Goal: Navigation & Orientation: Find specific page/section

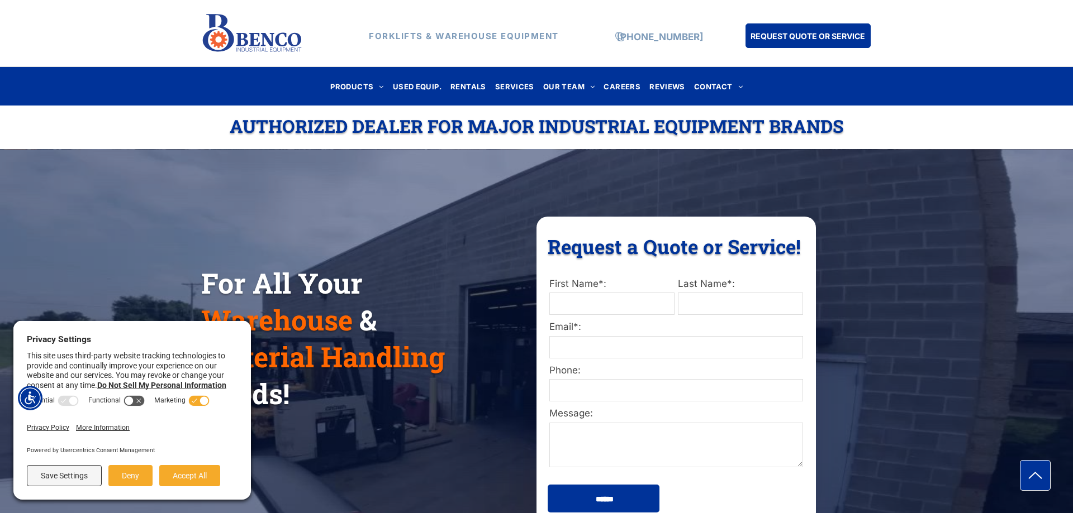
scroll to position [171, 0]
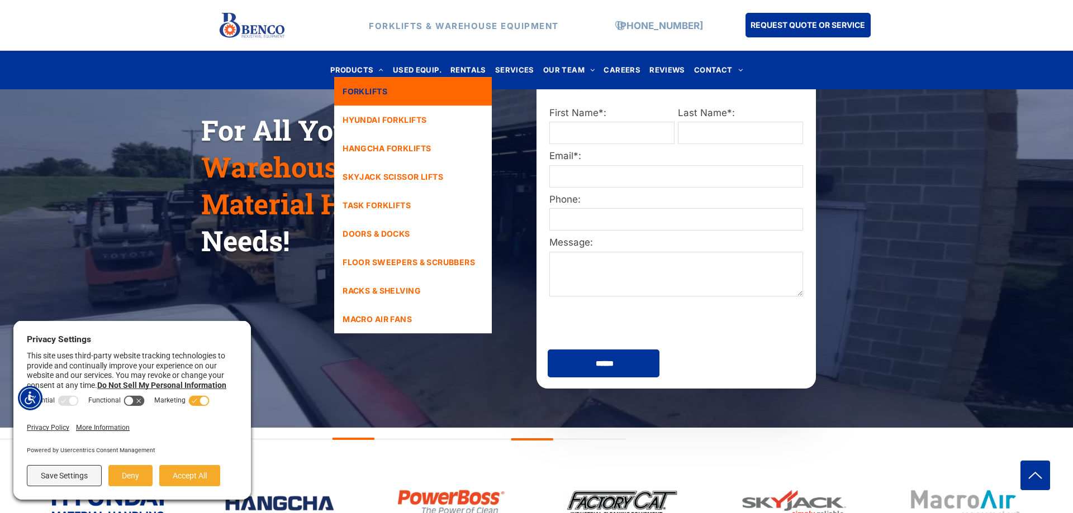
click at [371, 92] on span "FORKLIFTS" at bounding box center [364, 91] width 45 height 12
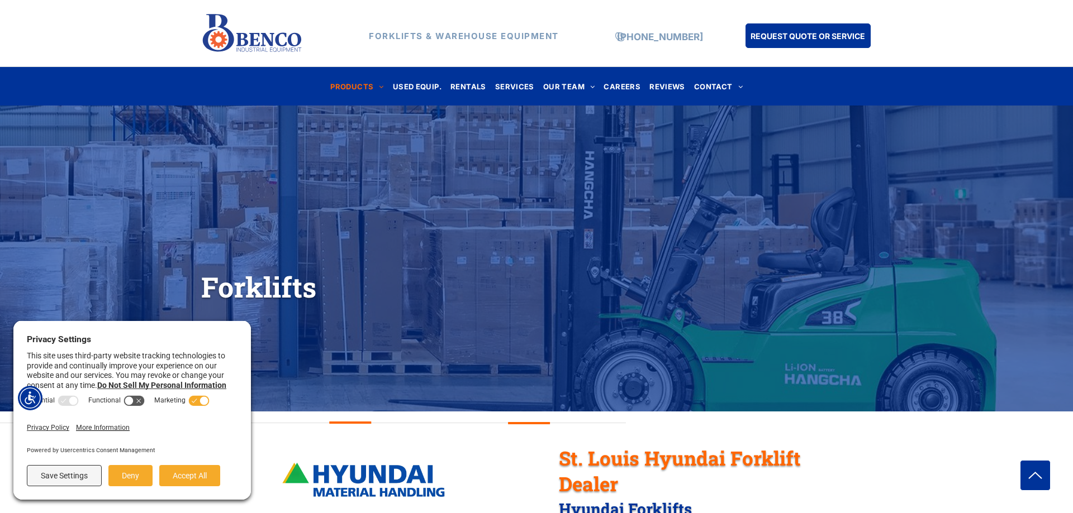
click at [282, 363] on div "Forklifts" at bounding box center [536, 245] width 1073 height 244
click at [55, 475] on button "Save Settings" at bounding box center [64, 475] width 75 height 21
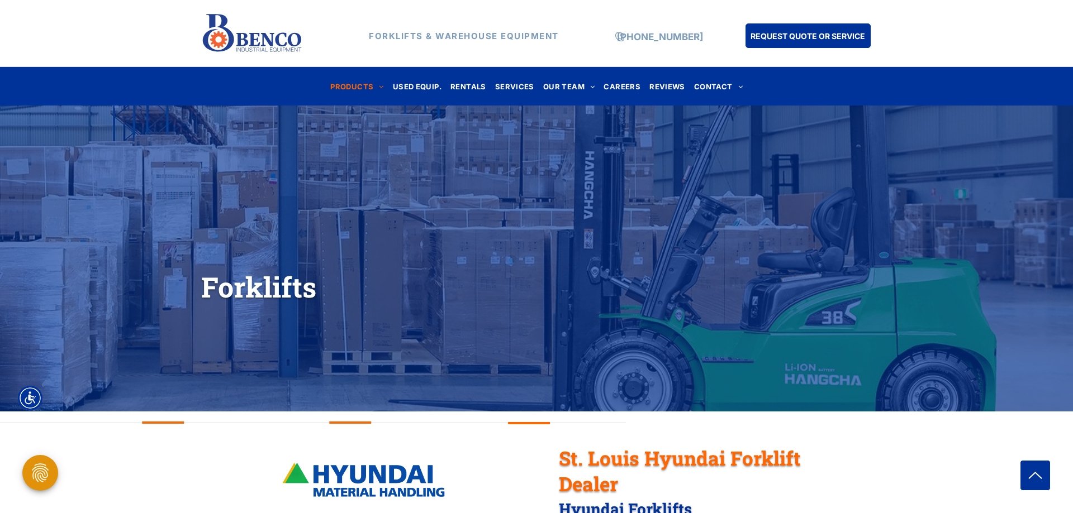
click at [52, 477] on div "Open Privacy Settings" at bounding box center [40, 473] width 36 height 36
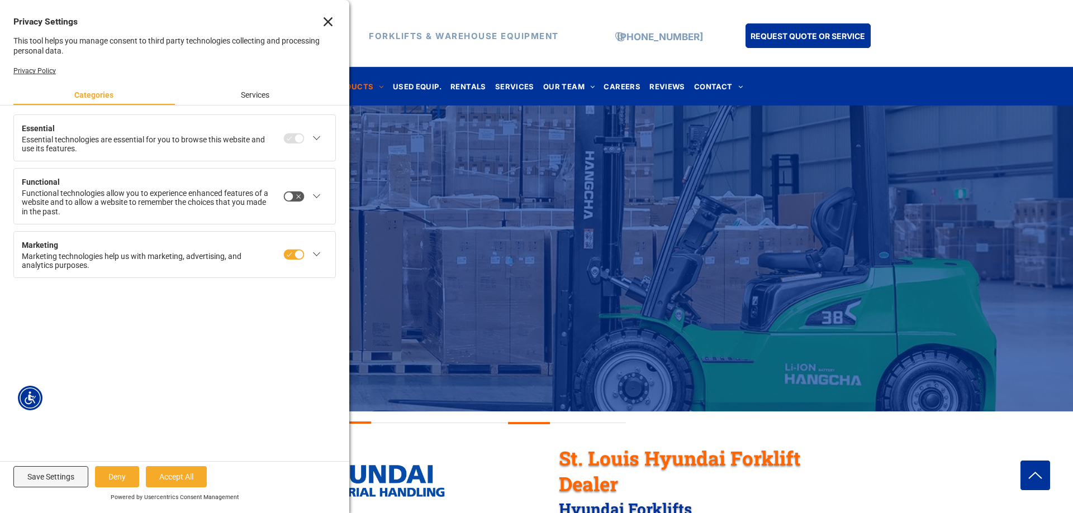
click at [299, 138] on icon at bounding box center [299, 138] width 8 height 8
click at [293, 204] on div at bounding box center [308, 196] width 51 height 53
click at [288, 195] on icon at bounding box center [289, 196] width 8 height 8
click at [286, 253] on icon at bounding box center [293, 254] width 21 height 11
click at [58, 477] on button "Save Settings" at bounding box center [50, 477] width 75 height 21
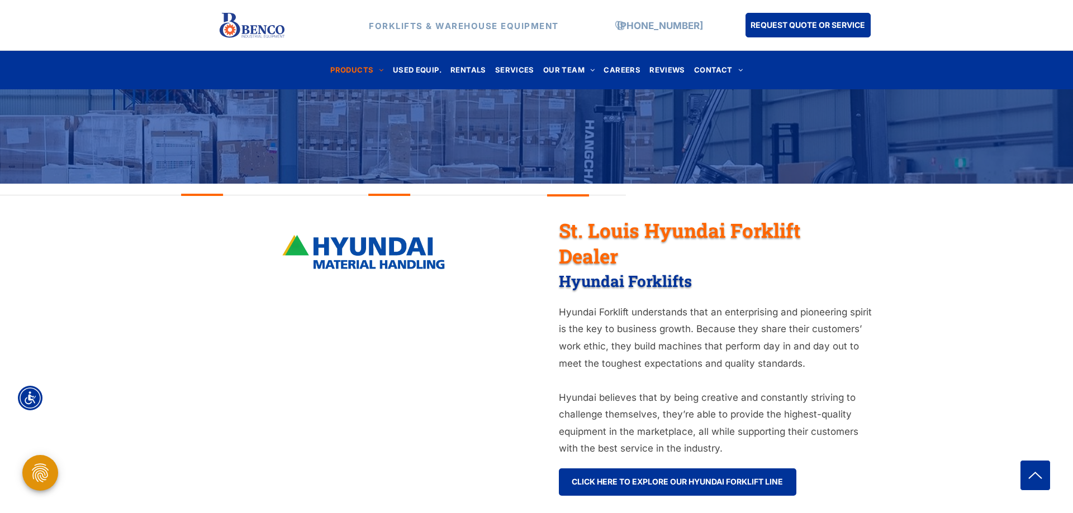
scroll to position [399, 0]
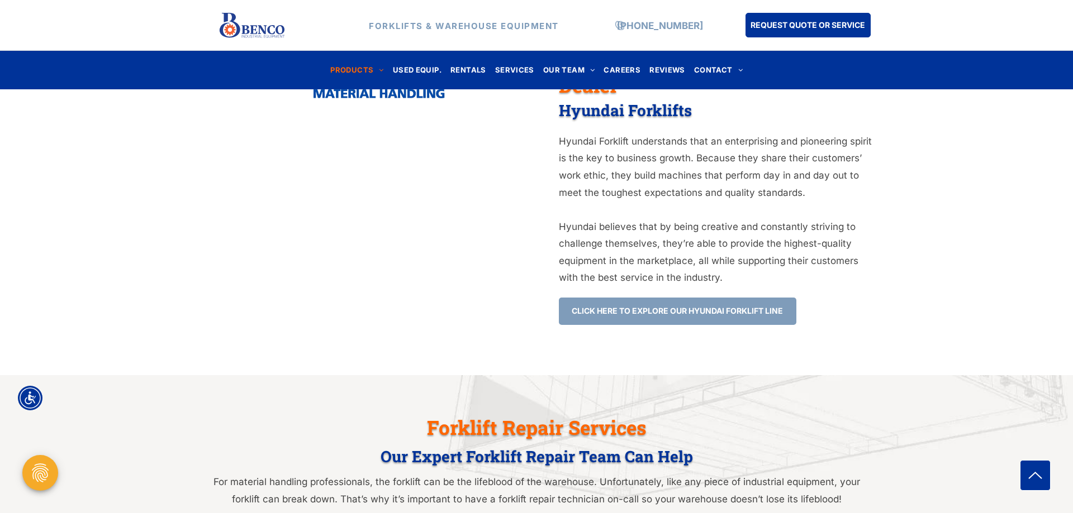
click at [690, 313] on span "CLICK HERE TO EXPLORE OUR HYUNDAI FORKLIFT LINE" at bounding box center [677, 311] width 211 height 21
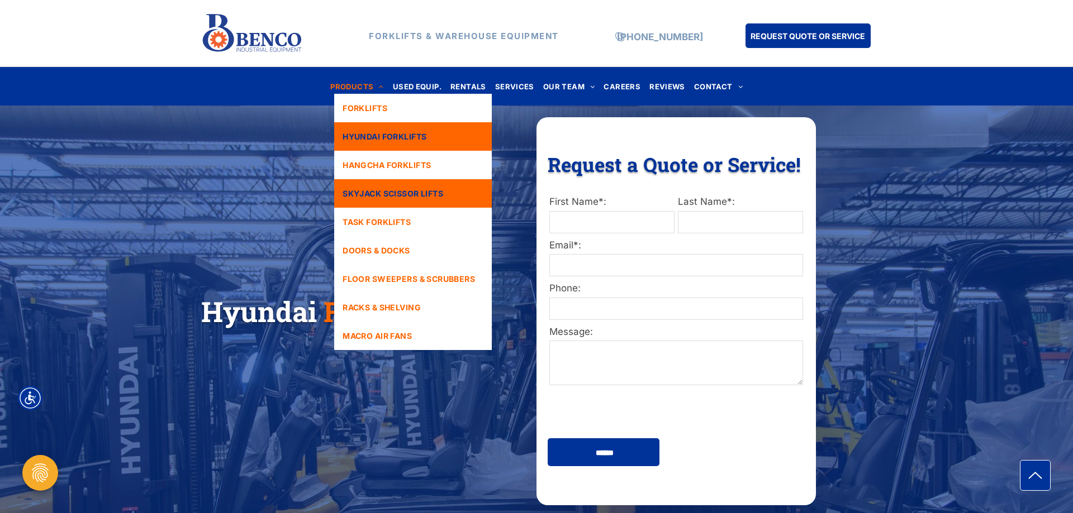
click at [372, 189] on span "SKYJACK SCISSOR LIFTS" at bounding box center [392, 194] width 101 height 12
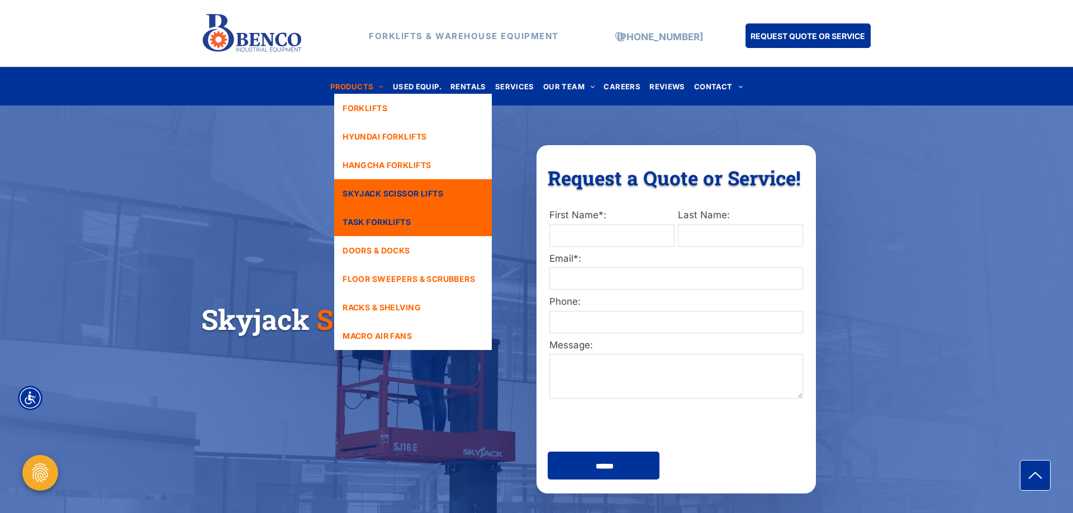
click at [374, 223] on span "TASK FORKLIFTS" at bounding box center [376, 222] width 68 height 12
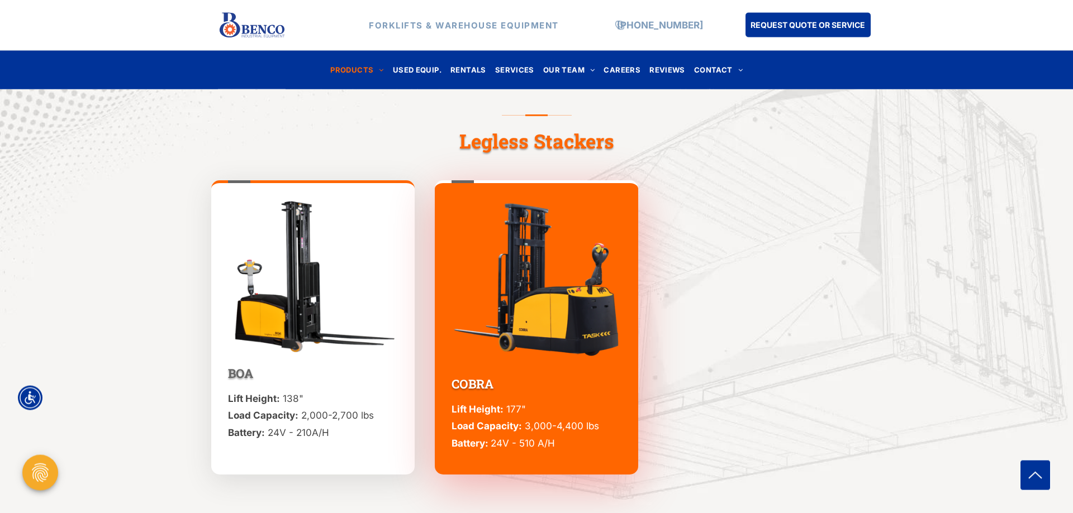
scroll to position [513, 0]
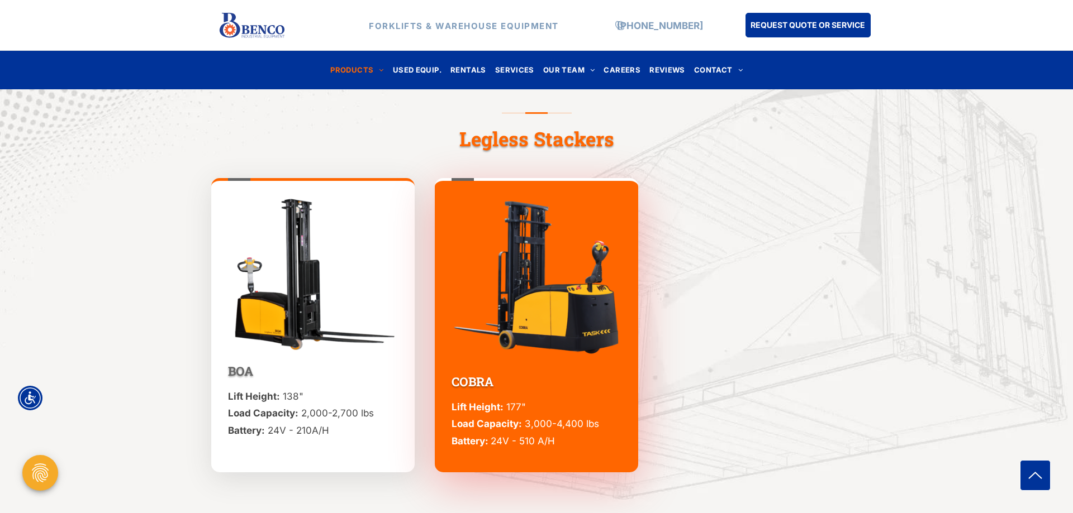
click at [289, 312] on img at bounding box center [313, 274] width 170 height 154
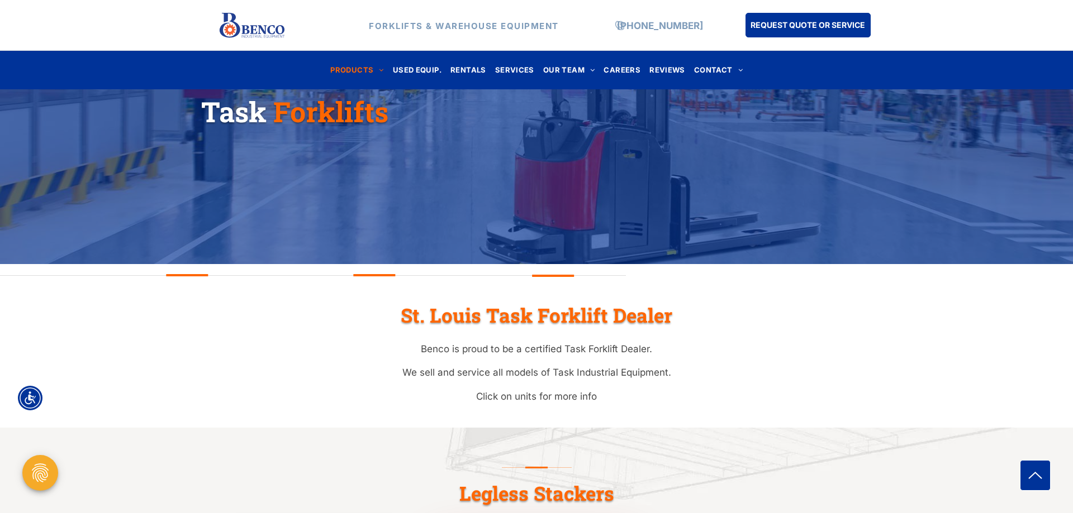
scroll to position [0, 0]
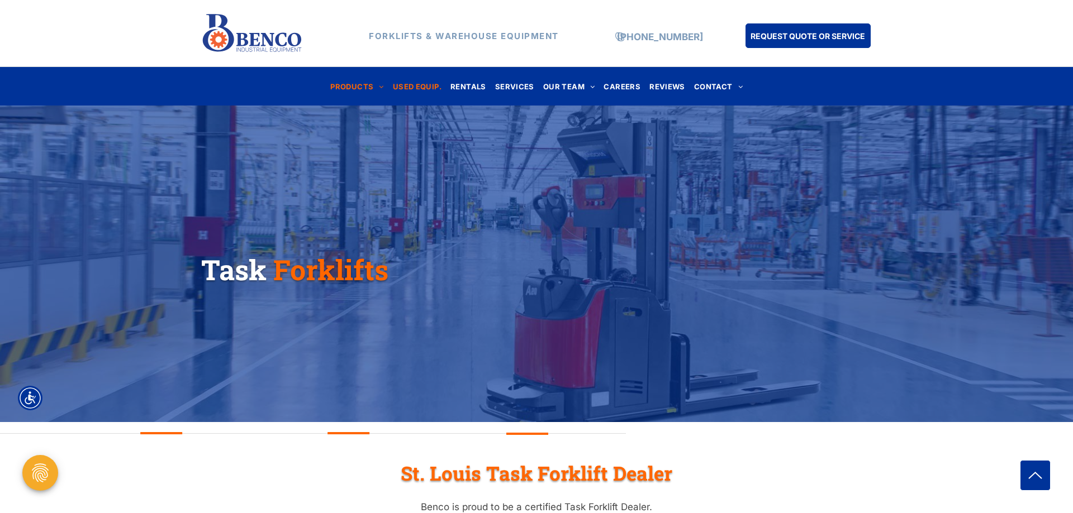
click at [431, 88] on span "USED EQUIP." at bounding box center [417, 86] width 49 height 15
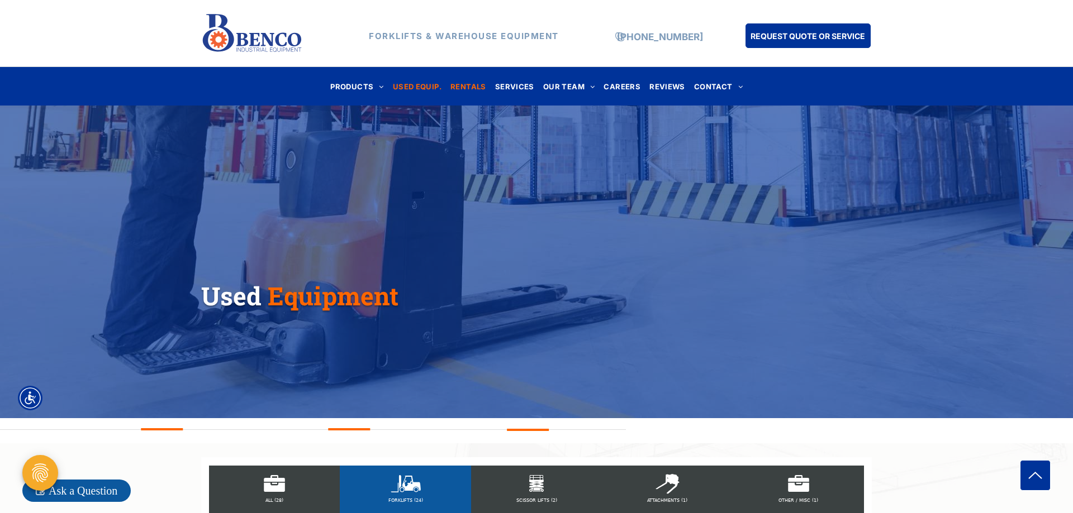
click at [473, 84] on span "RENTALS" at bounding box center [468, 86] width 36 height 15
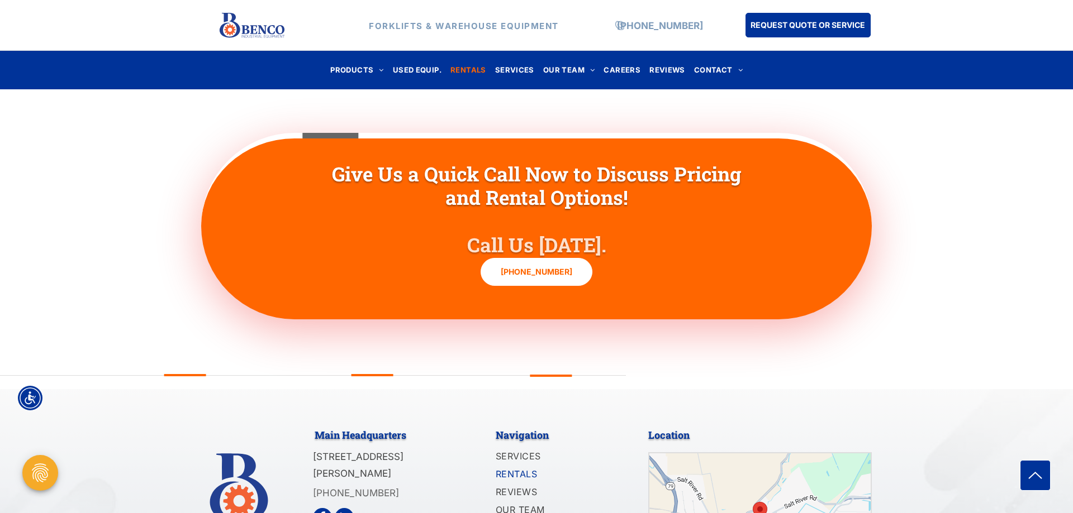
scroll to position [3437, 0]
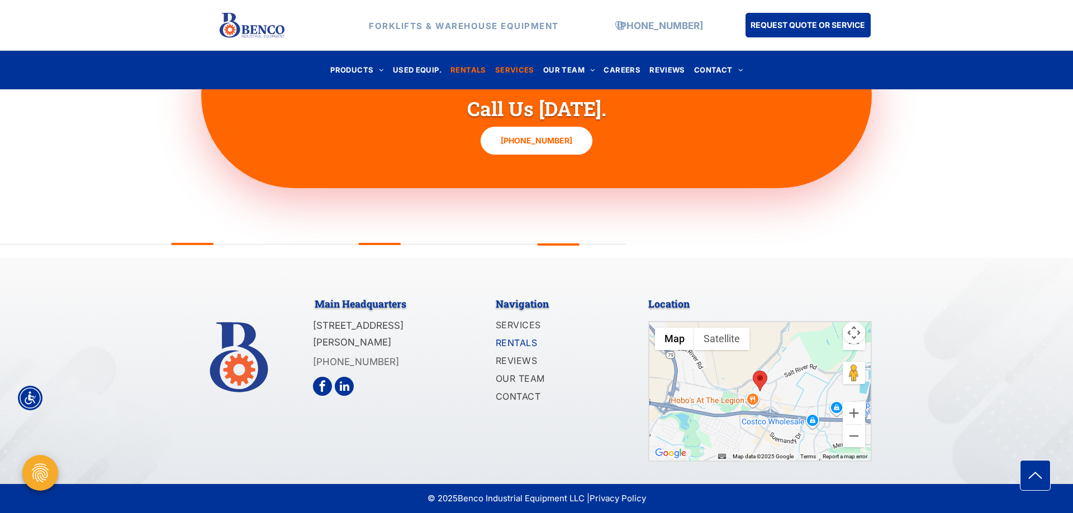
click at [511, 73] on span "SERVICES" at bounding box center [514, 70] width 39 height 15
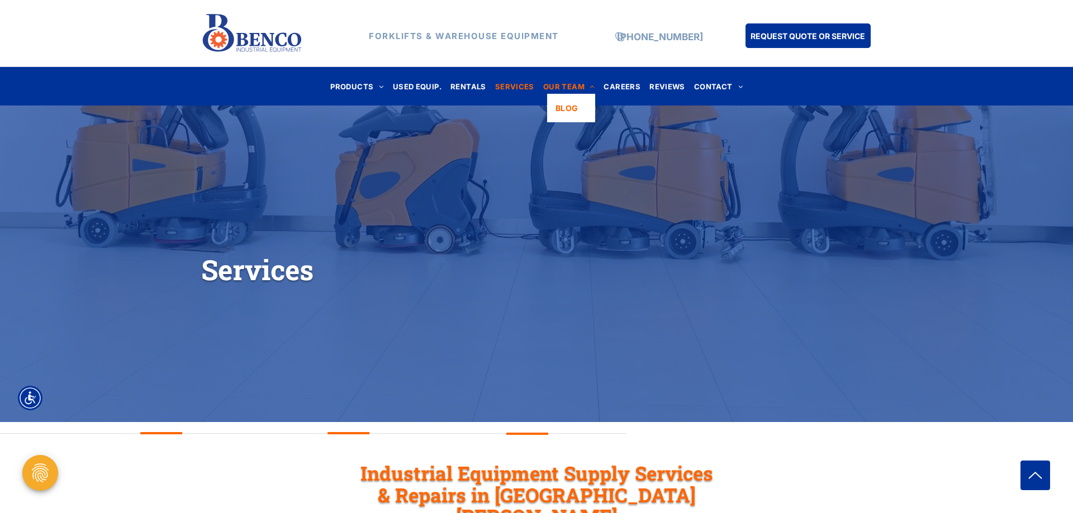
click at [572, 87] on span "OUR TEAM" at bounding box center [569, 86] width 52 height 15
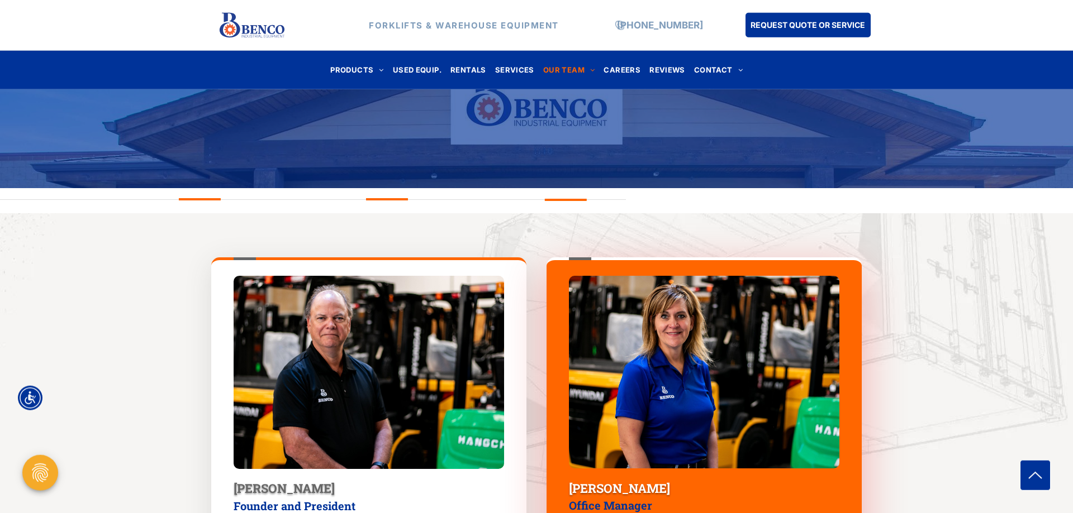
scroll to position [57, 0]
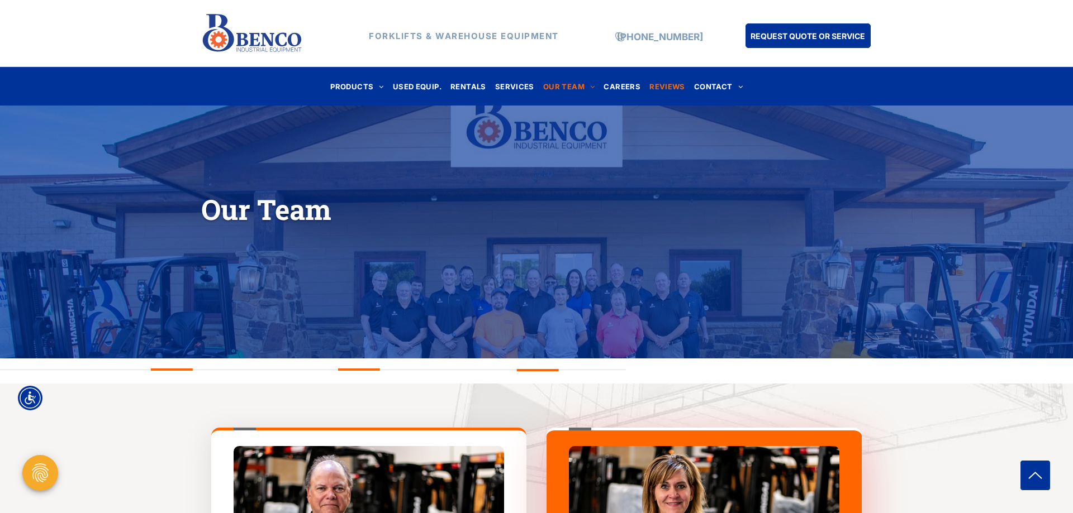
click at [672, 86] on span "REVIEWS" at bounding box center [667, 86] width 36 height 15
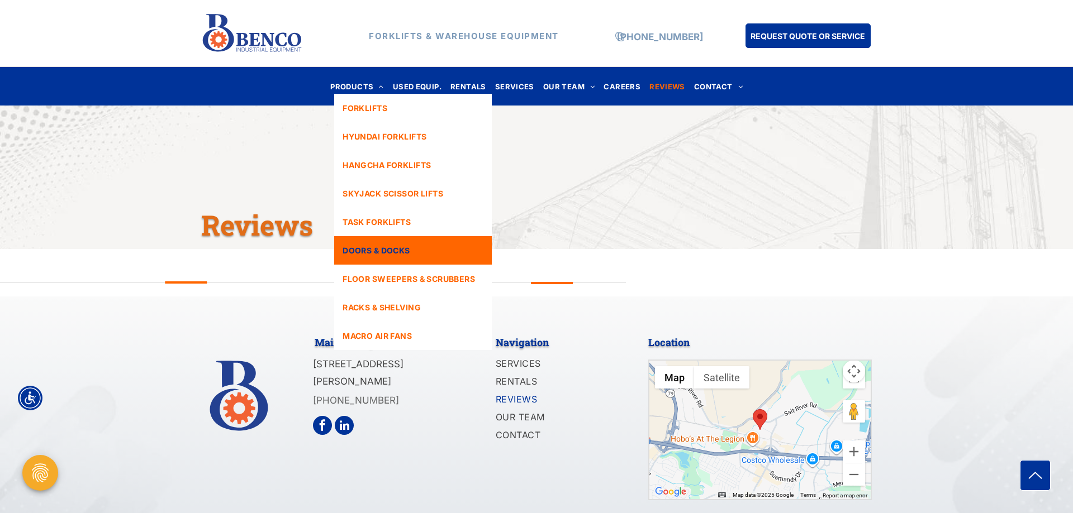
click at [353, 251] on span "DOORS & DOCKS" at bounding box center [375, 251] width 67 height 12
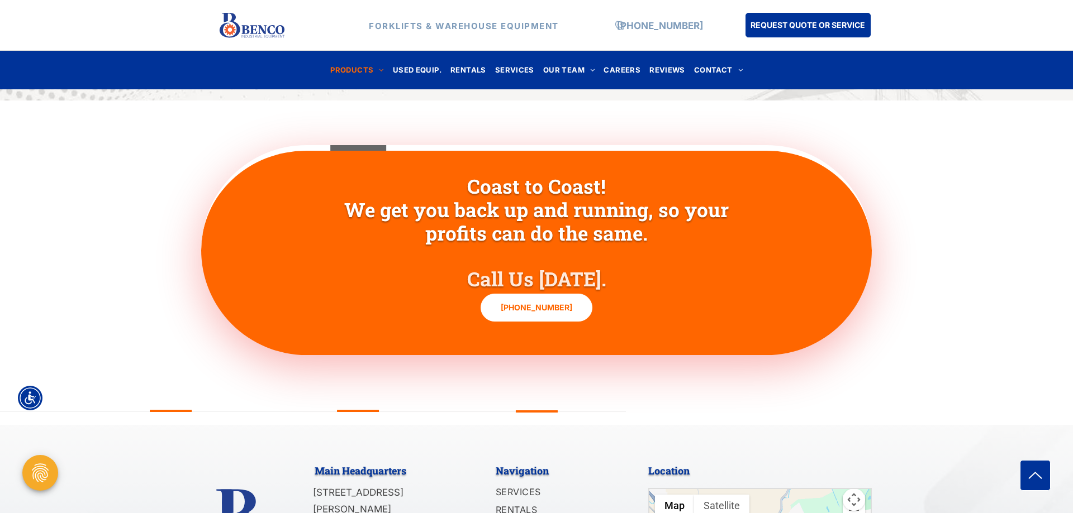
scroll to position [1539, 0]
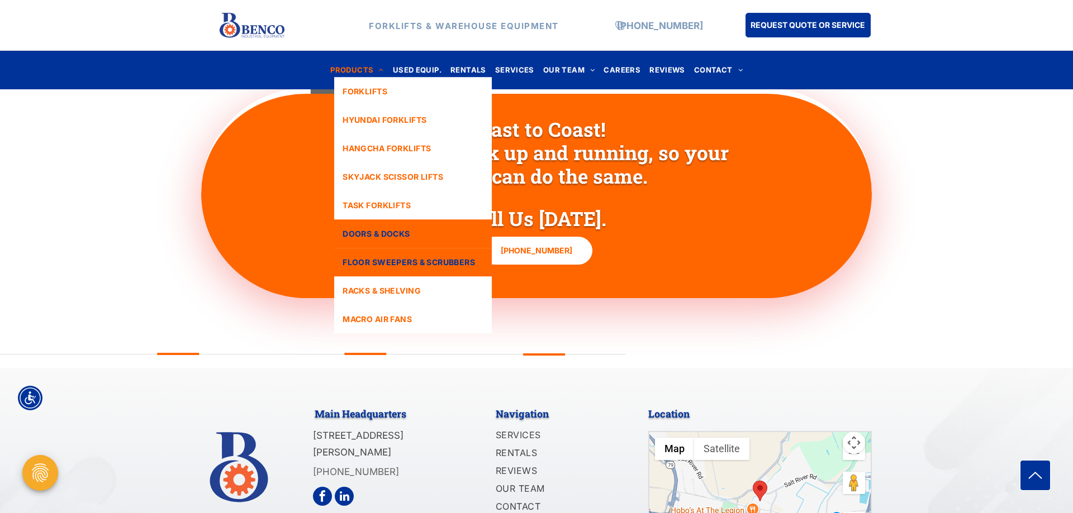
click at [367, 270] on link "FLOOR SWEEPERS & SCRUBBERS" at bounding box center [413, 262] width 158 height 28
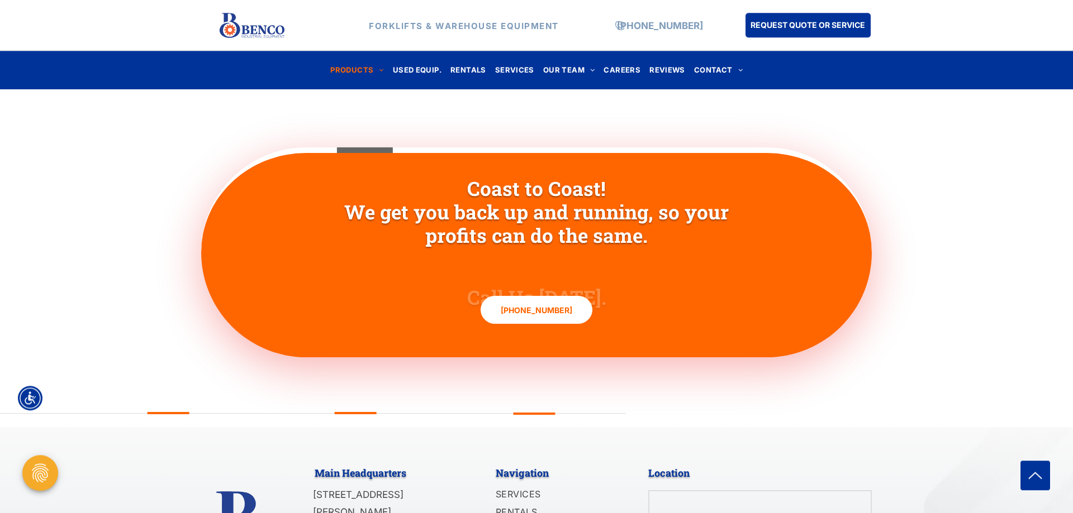
scroll to position [1083, 0]
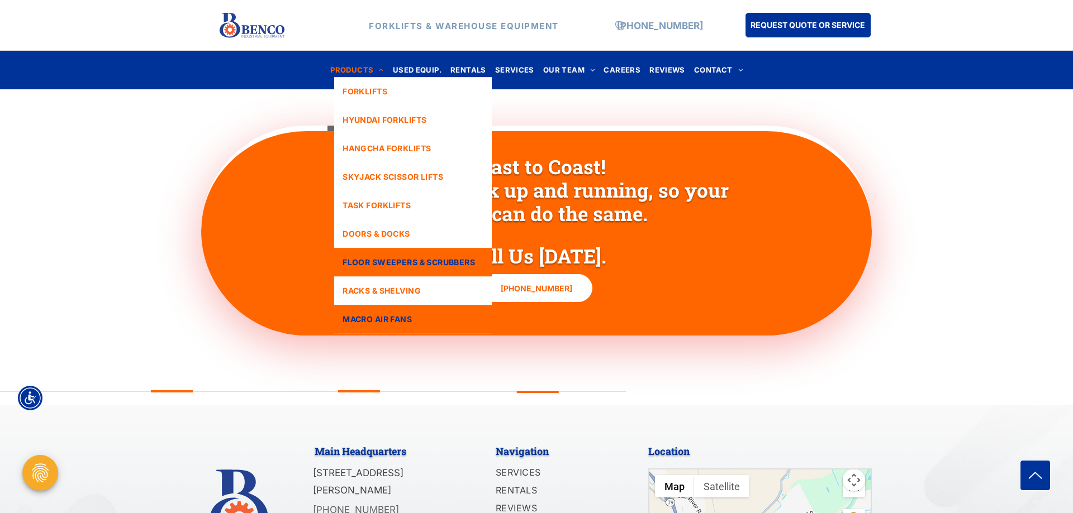
click at [363, 322] on span "MACRO AIR FANS" at bounding box center [376, 319] width 69 height 12
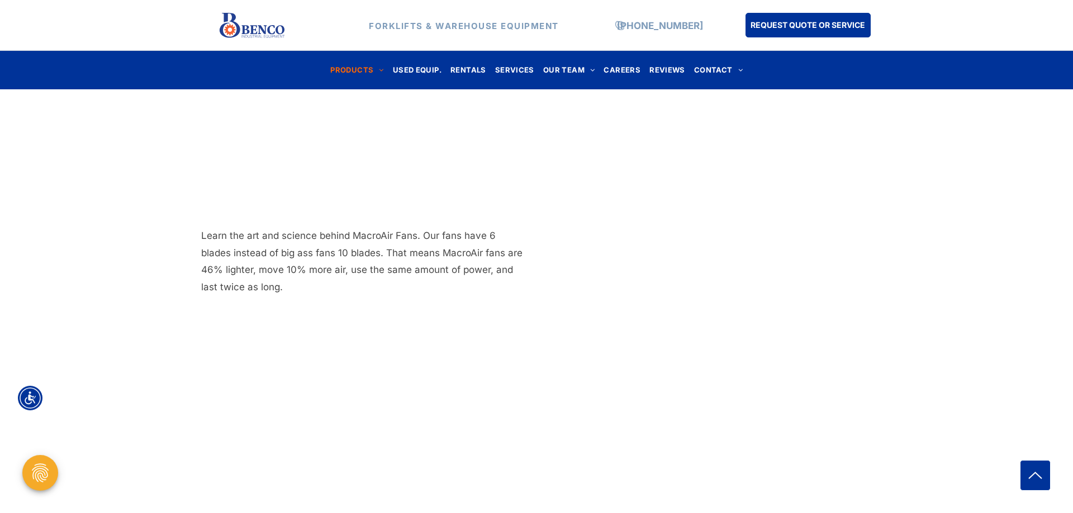
scroll to position [1140, 0]
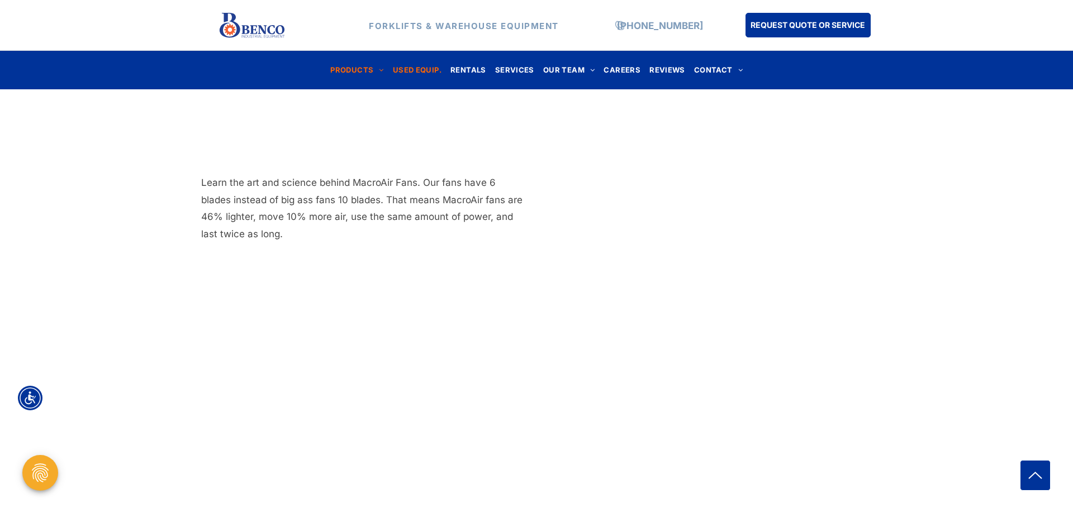
click at [408, 69] on span "USED EQUIP." at bounding box center [417, 70] width 49 height 15
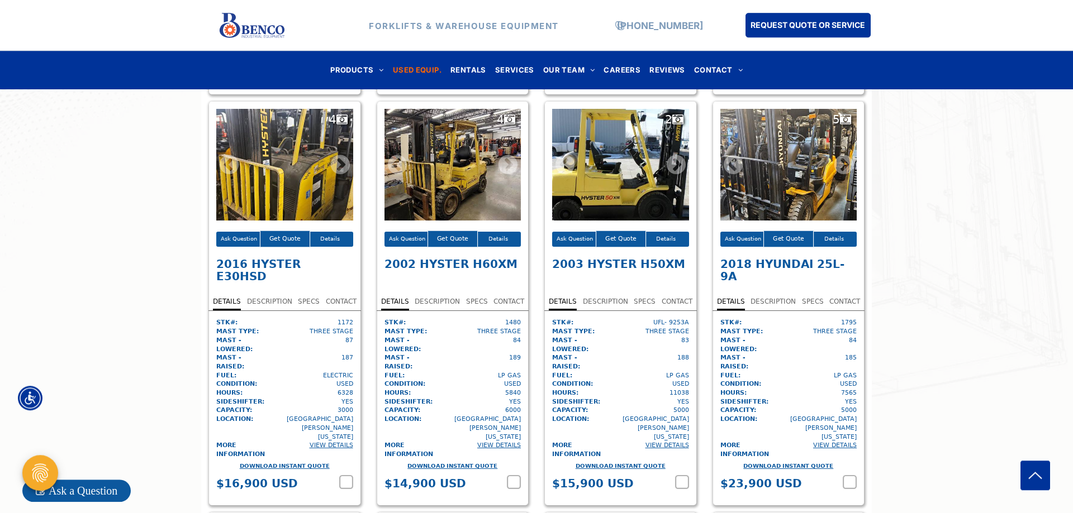
scroll to position [2280, 0]
